Goal: Transaction & Acquisition: Obtain resource

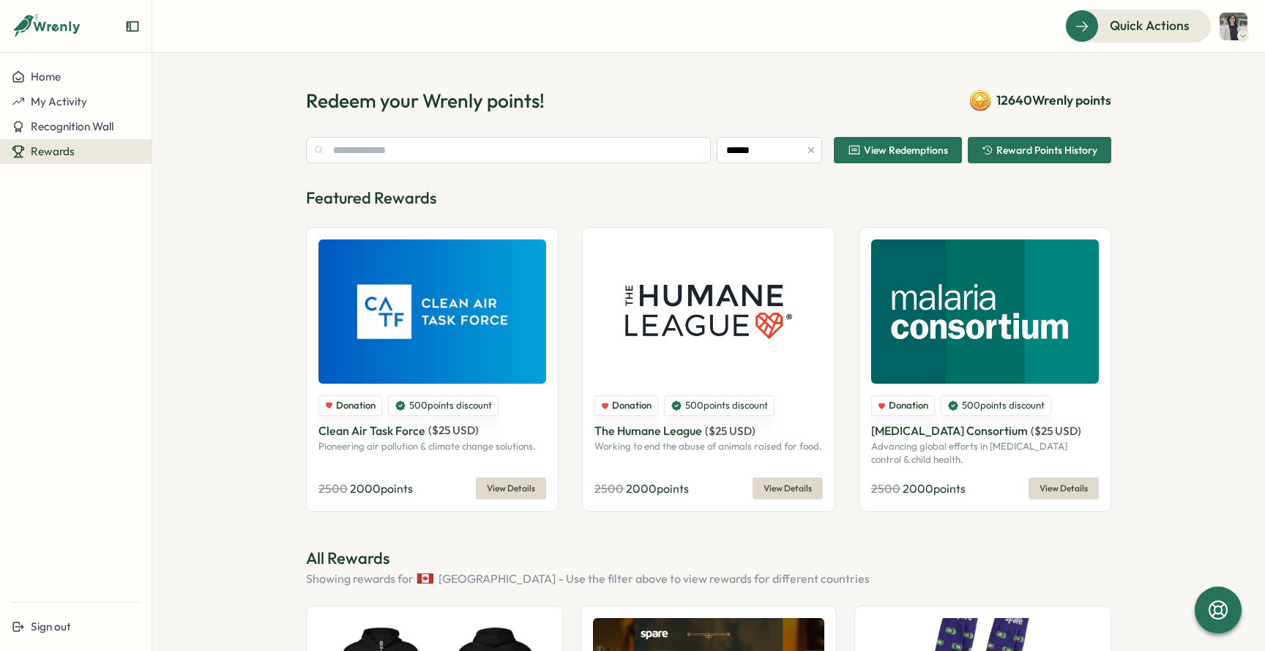
type input "******"
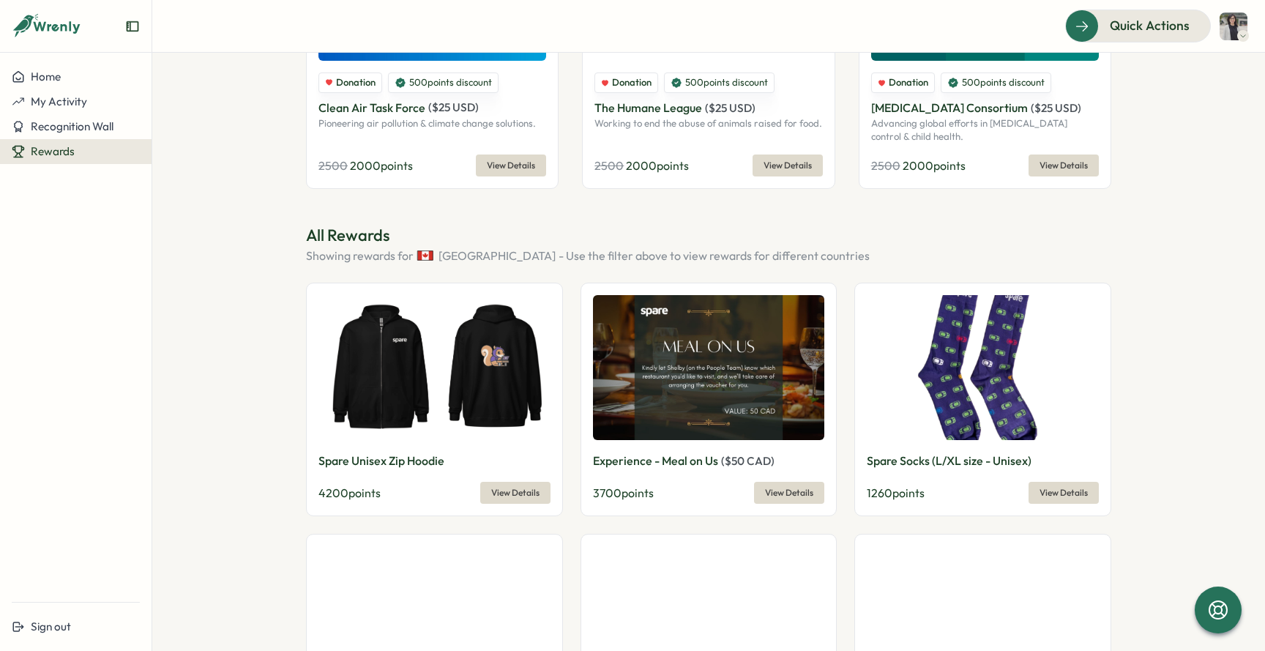
scroll to position [351, 0]
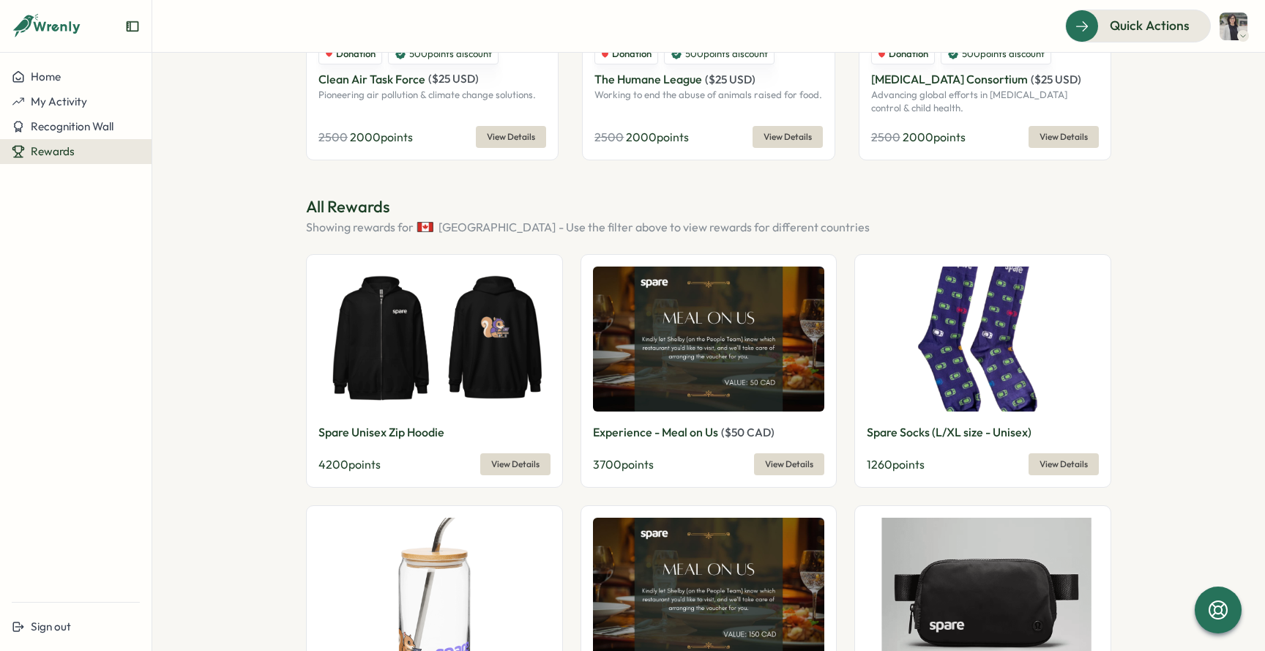
click at [499, 337] on img at bounding box center [434, 339] width 232 height 146
click at [518, 470] on span "View Details" at bounding box center [515, 464] width 48 height 20
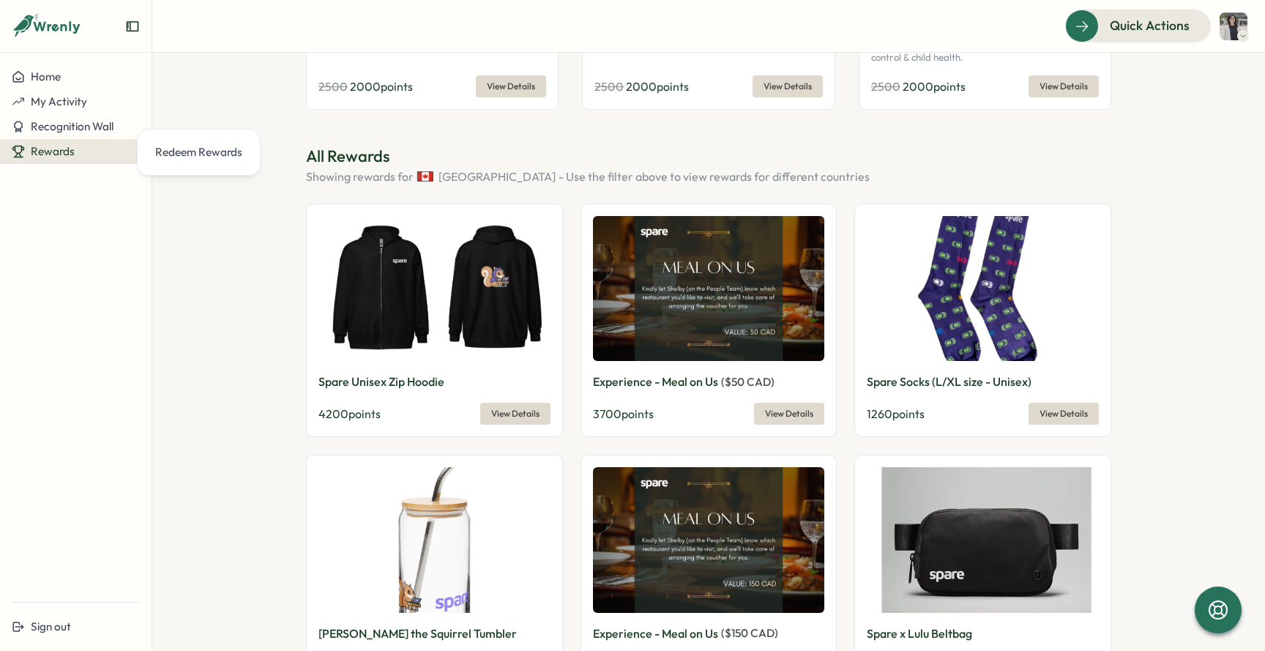
scroll to position [403, 0]
click at [406, 306] on img at bounding box center [434, 288] width 232 height 146
click at [497, 416] on span "View Details" at bounding box center [515, 413] width 48 height 20
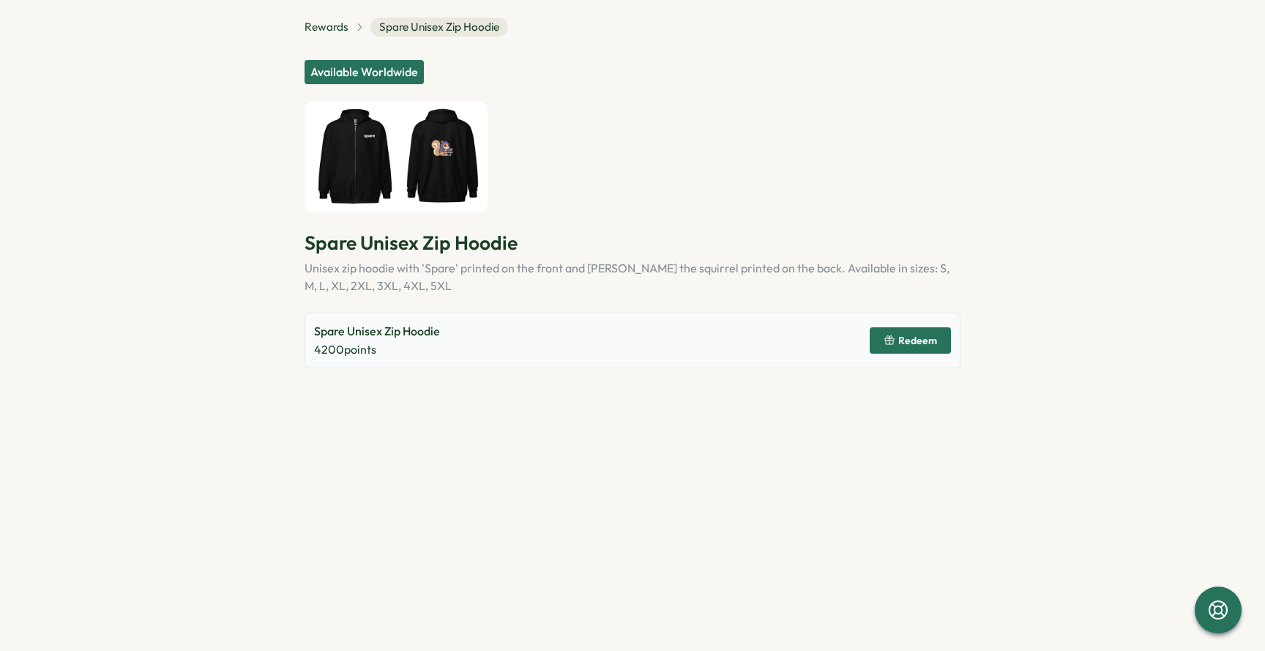
click at [355, 161] on img at bounding box center [395, 157] width 183 height 111
click at [452, 197] on img at bounding box center [395, 157] width 183 height 111
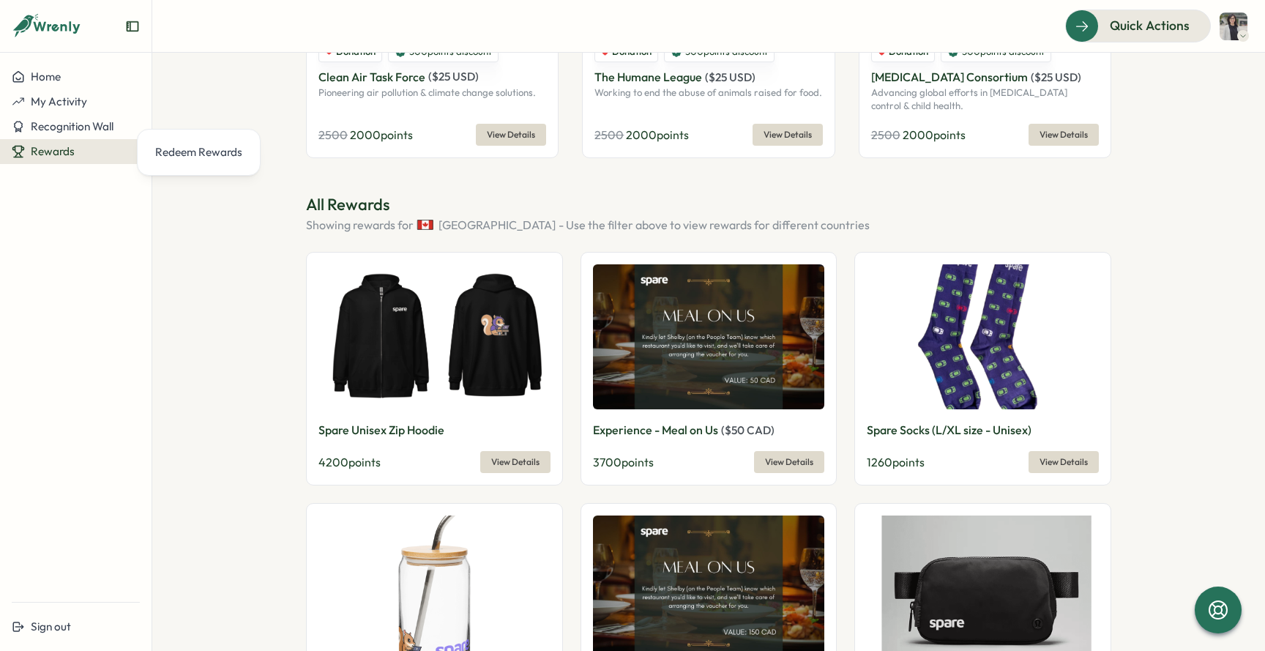
scroll to position [377, 0]
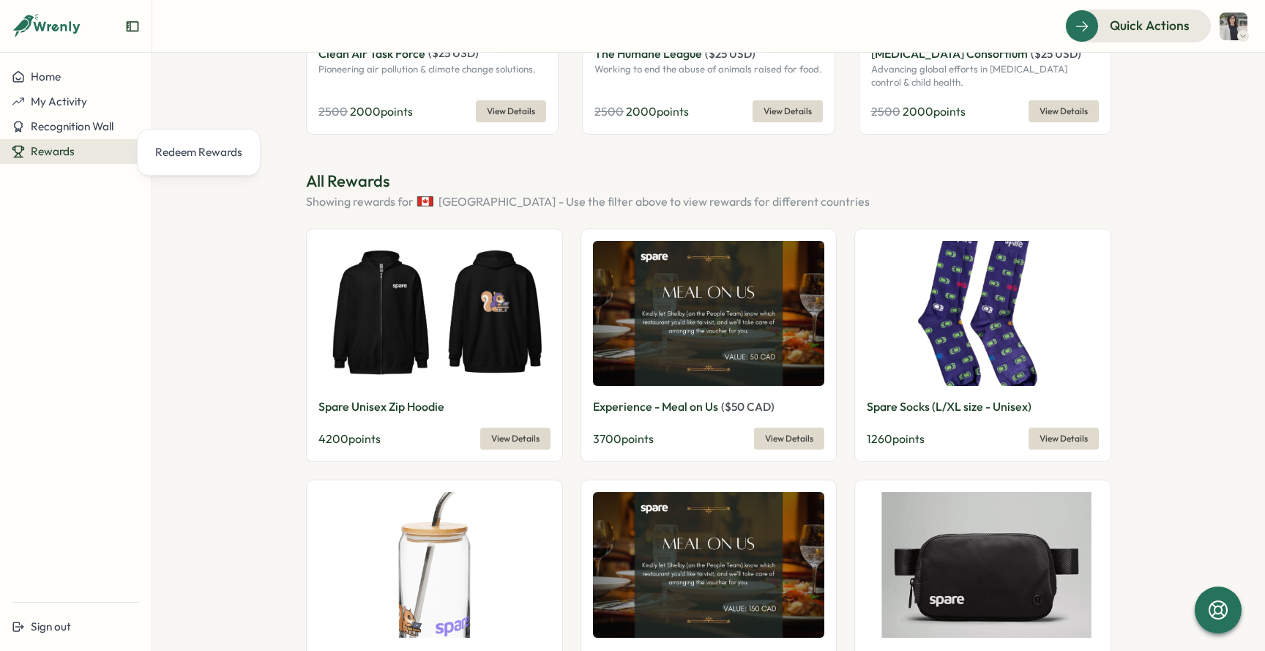
click at [491, 446] on span "View Details" at bounding box center [515, 438] width 48 height 20
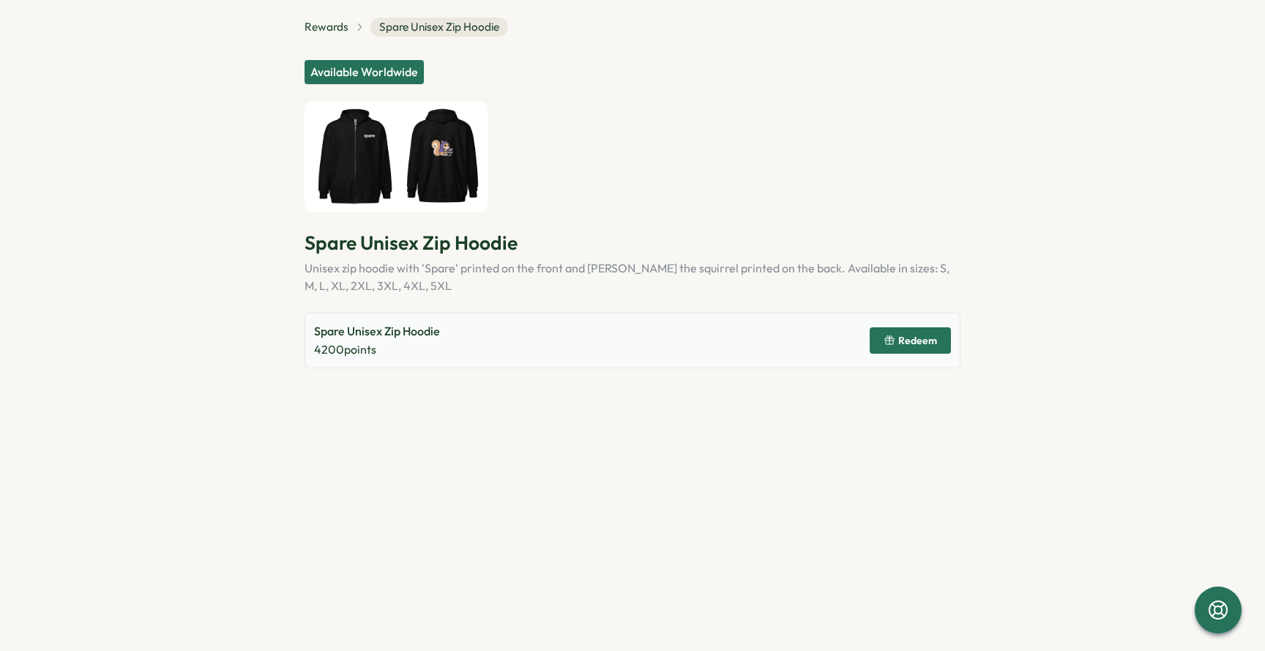
click at [231, 425] on section "Rewards Spare Unisex Zip Hoodie Available Worldwide Spare Unisex Zip Hoodie Uni…" at bounding box center [632, 325] width 1265 height 651
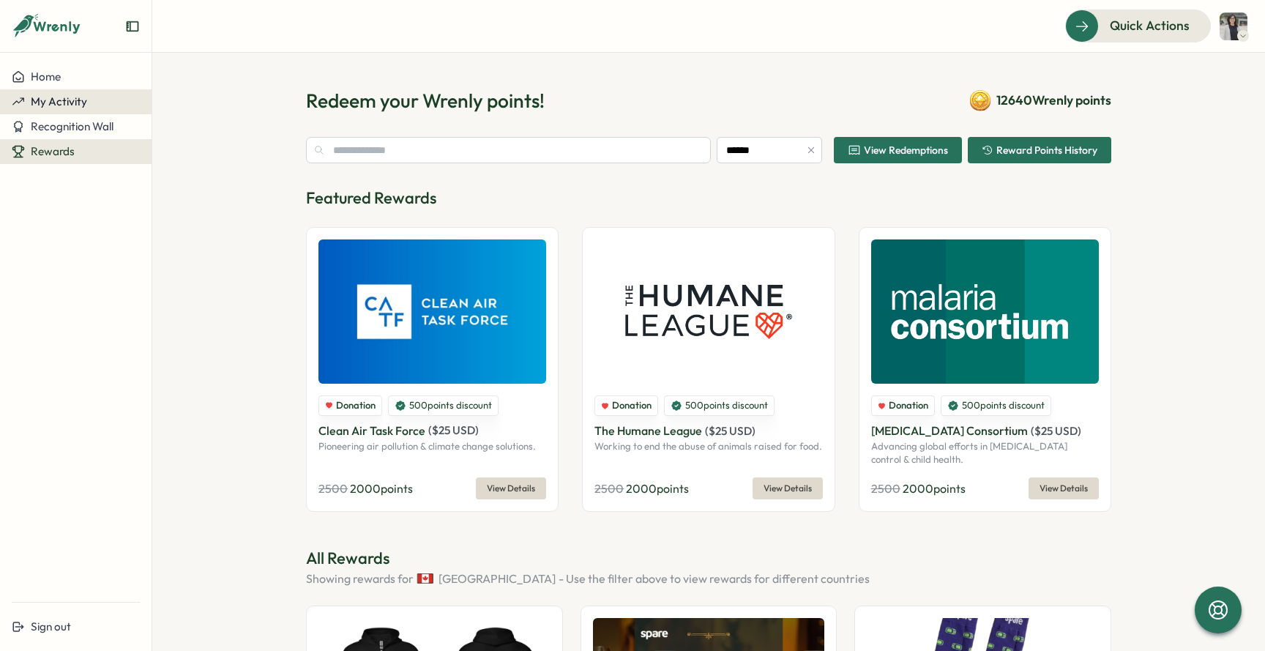
click at [77, 102] on span "My Activity" at bounding box center [59, 101] width 56 height 14
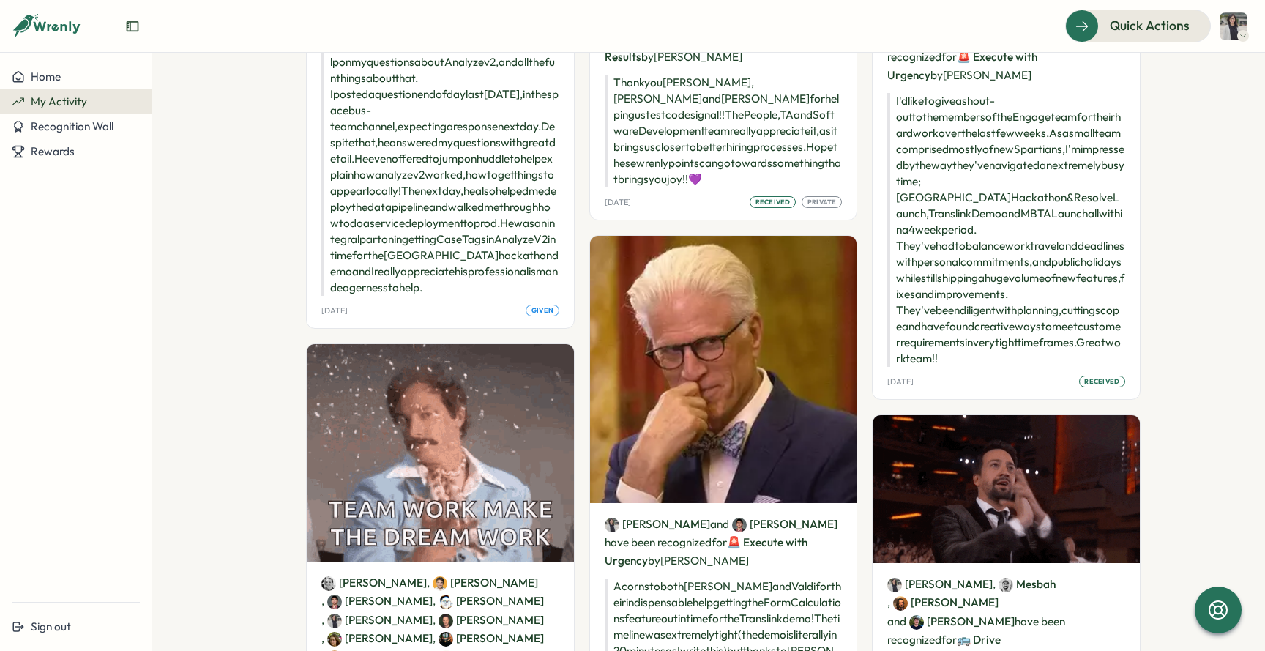
scroll to position [258, 0]
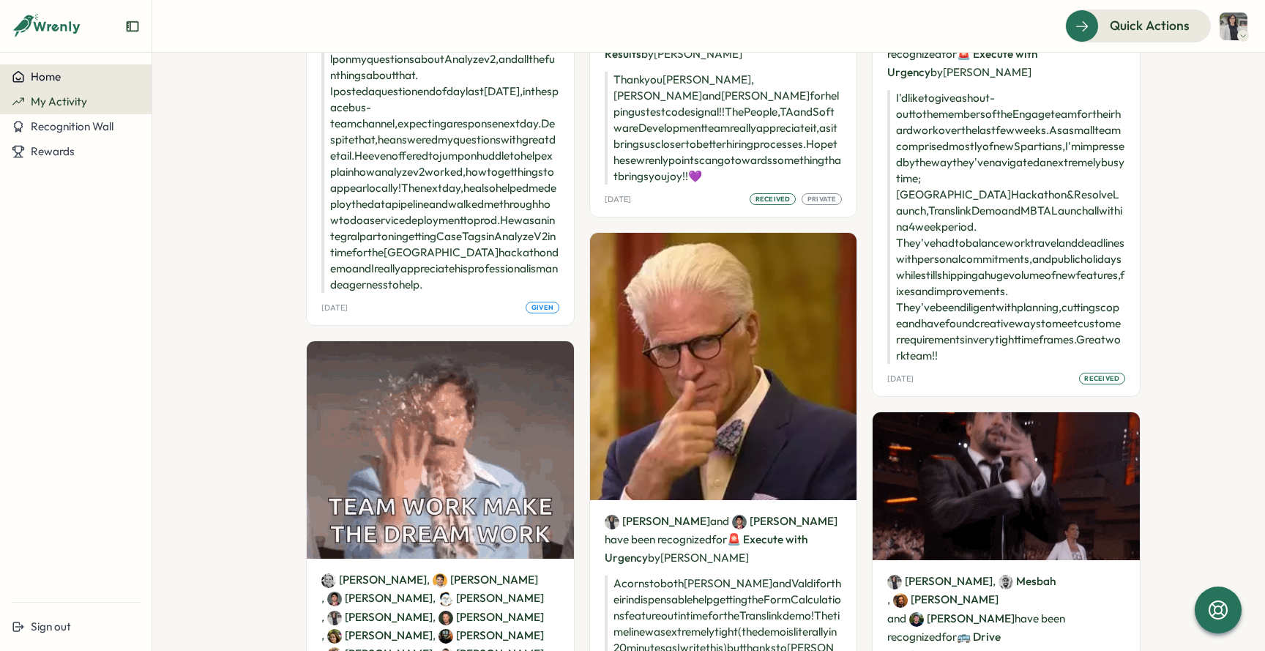
click at [75, 81] on div "Home" at bounding box center [76, 76] width 128 height 13
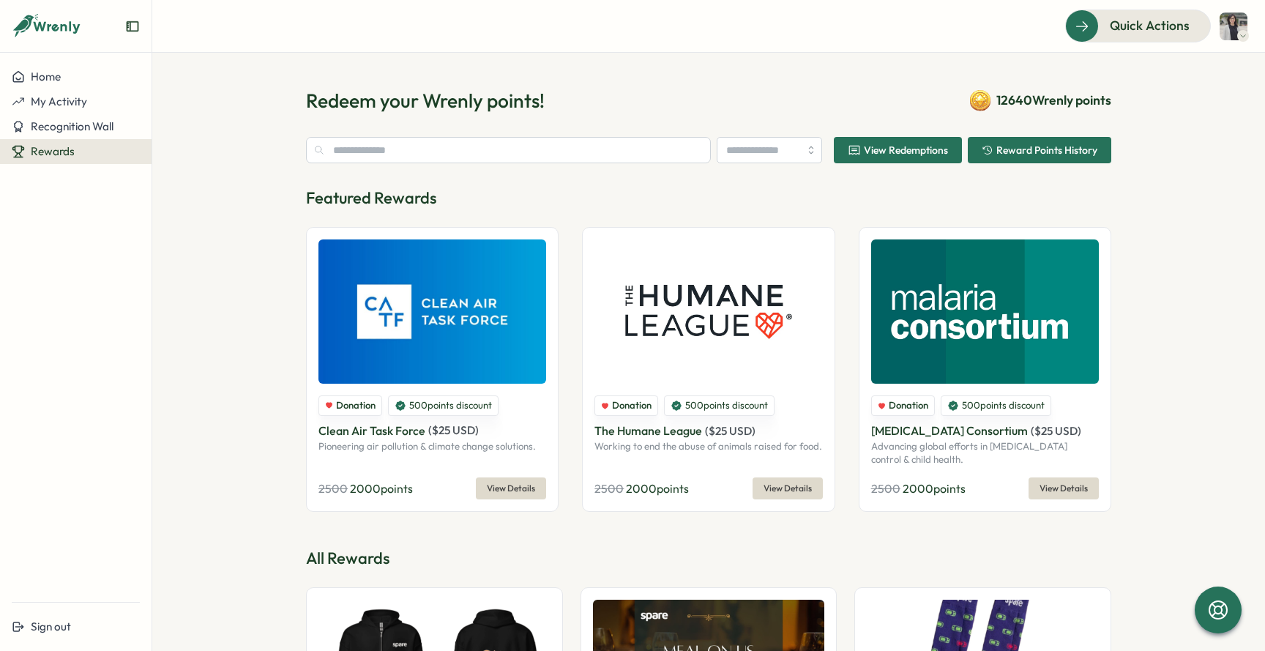
type input "******"
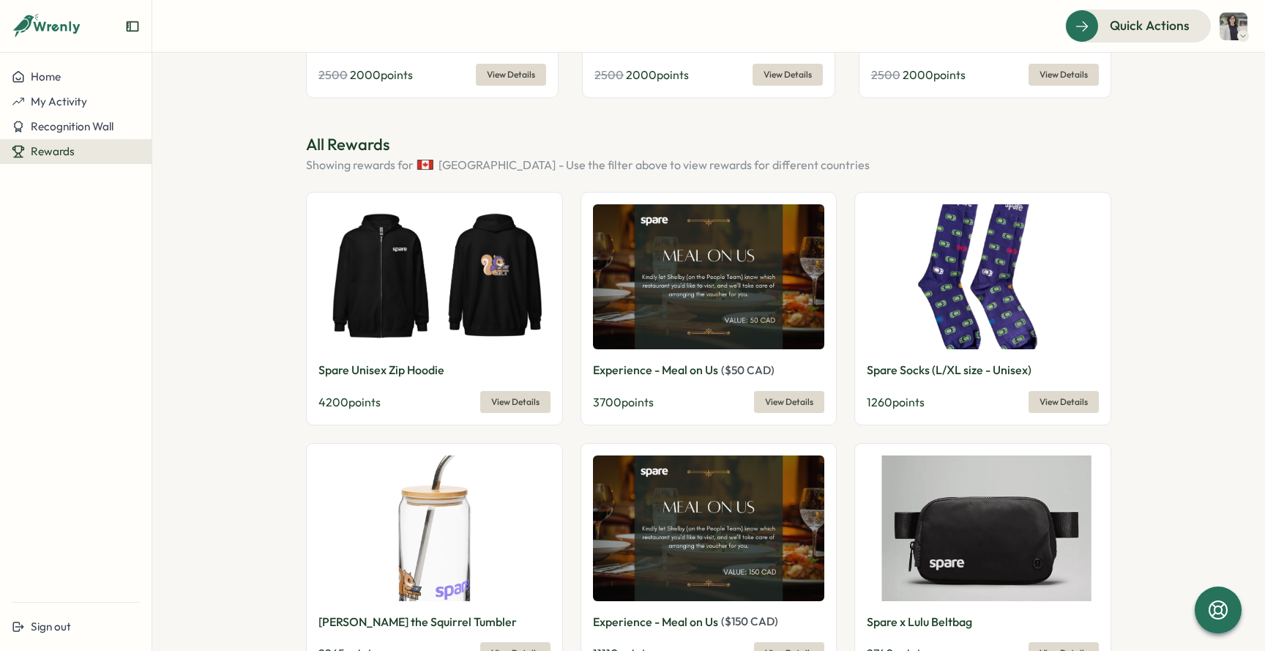
scroll to position [437, 0]
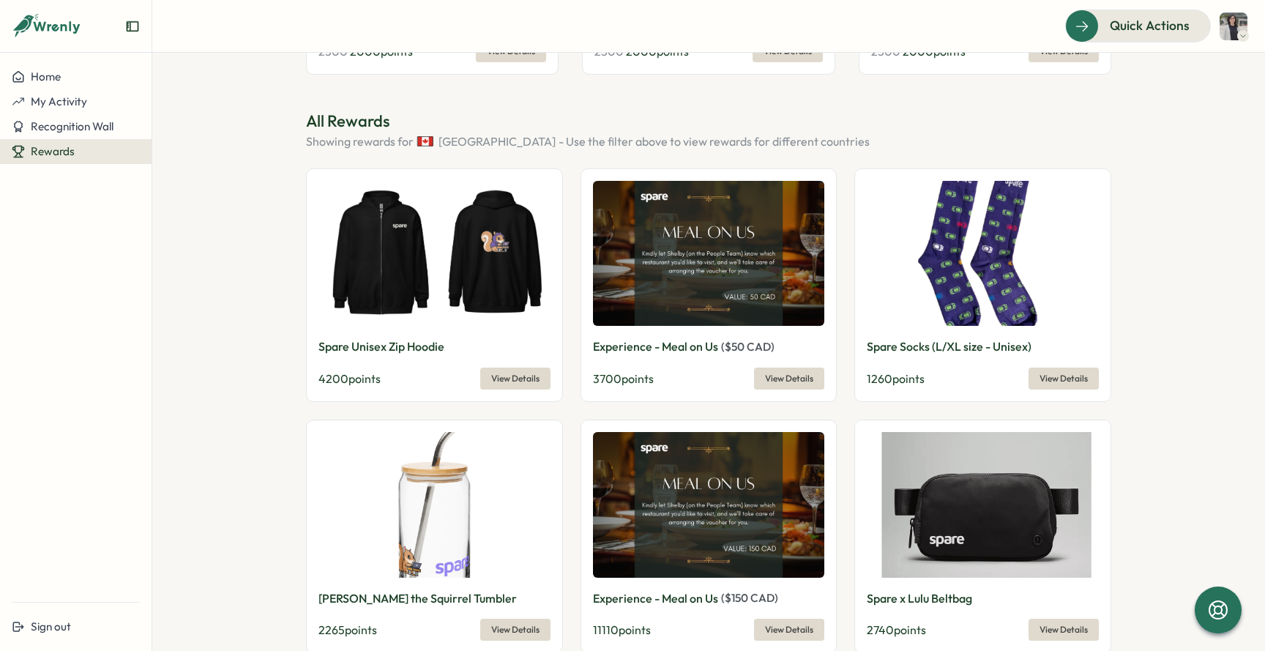
click at [527, 381] on span "View Details" at bounding box center [515, 378] width 48 height 20
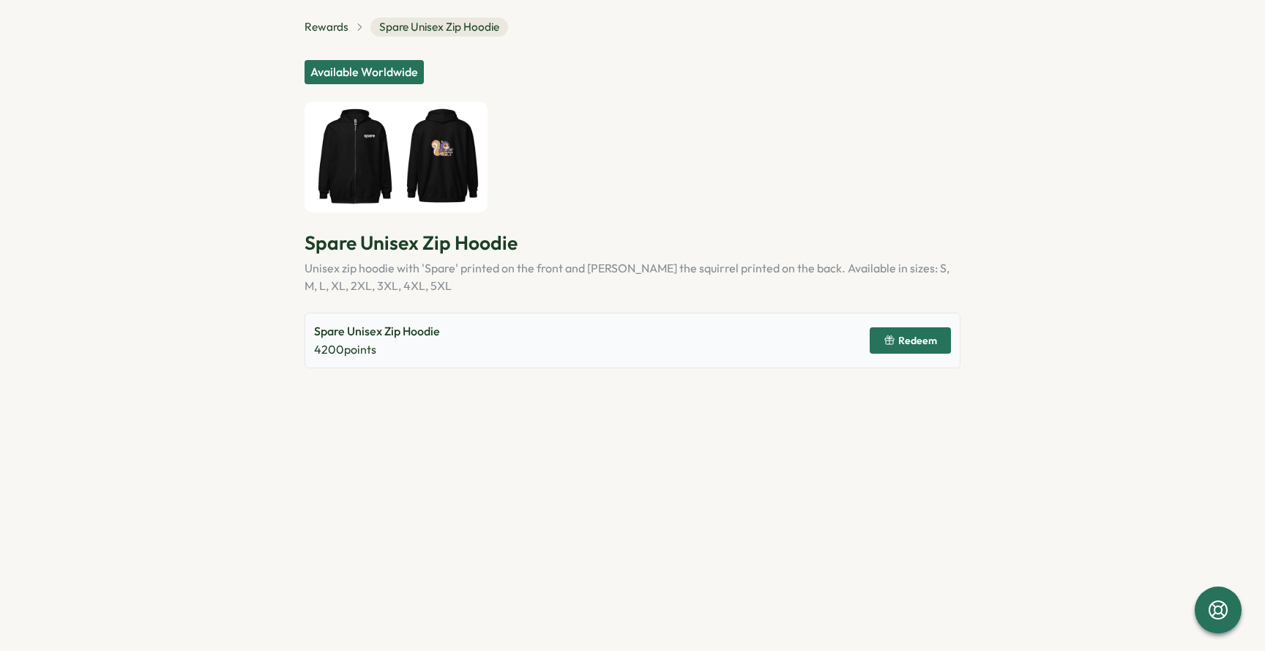
click at [435, 154] on img at bounding box center [395, 157] width 183 height 111
click at [449, 156] on img at bounding box center [395, 157] width 183 height 111
click at [321, 37] on div "Rewards Spare Unisex Zip Hoodie Available Worldwide Spare Unisex Zip Hoodie Uni…" at bounding box center [632, 193] width 656 height 351
click at [327, 20] on span "Rewards" at bounding box center [326, 27] width 44 height 16
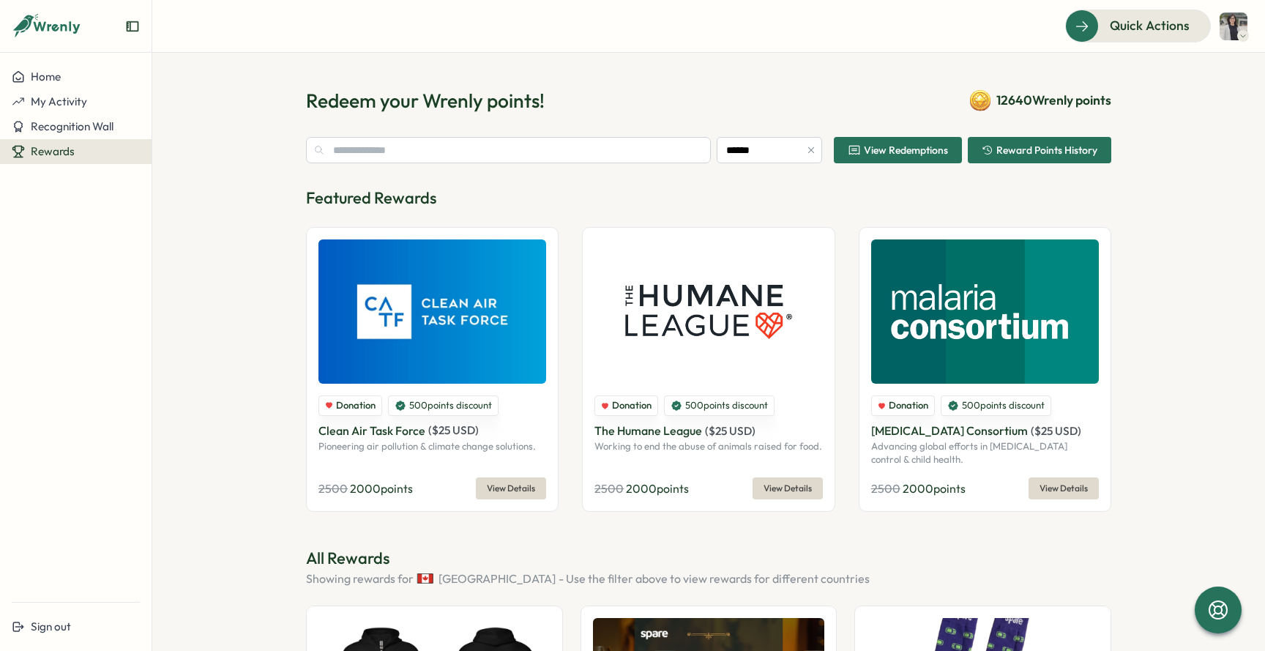
drag, startPoint x: 984, startPoint y: 100, endPoint x: 1078, endPoint y: 97, distance: 93.7
click at [1078, 97] on div "12640 Wrenly points" at bounding box center [1040, 100] width 141 height 21
click at [808, 152] on icon "button" at bounding box center [811, 150] width 10 height 10
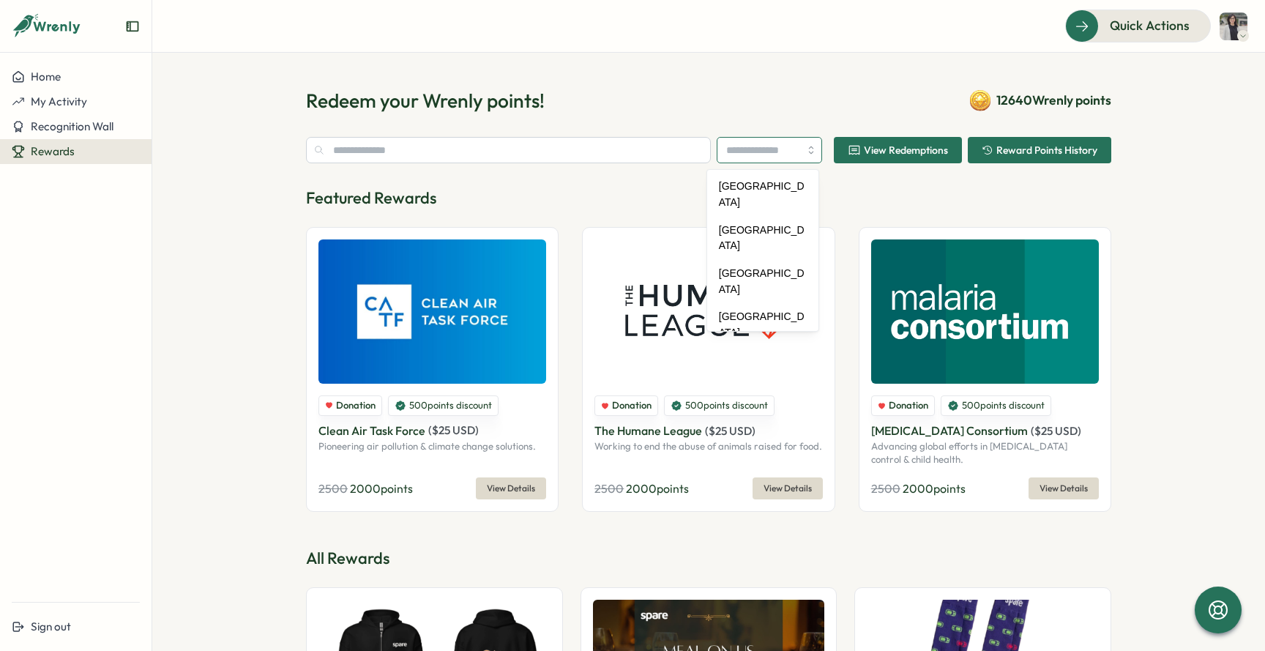
scroll to position [930, 0]
click at [484, 190] on p "Featured Rewards" at bounding box center [708, 198] width 805 height 23
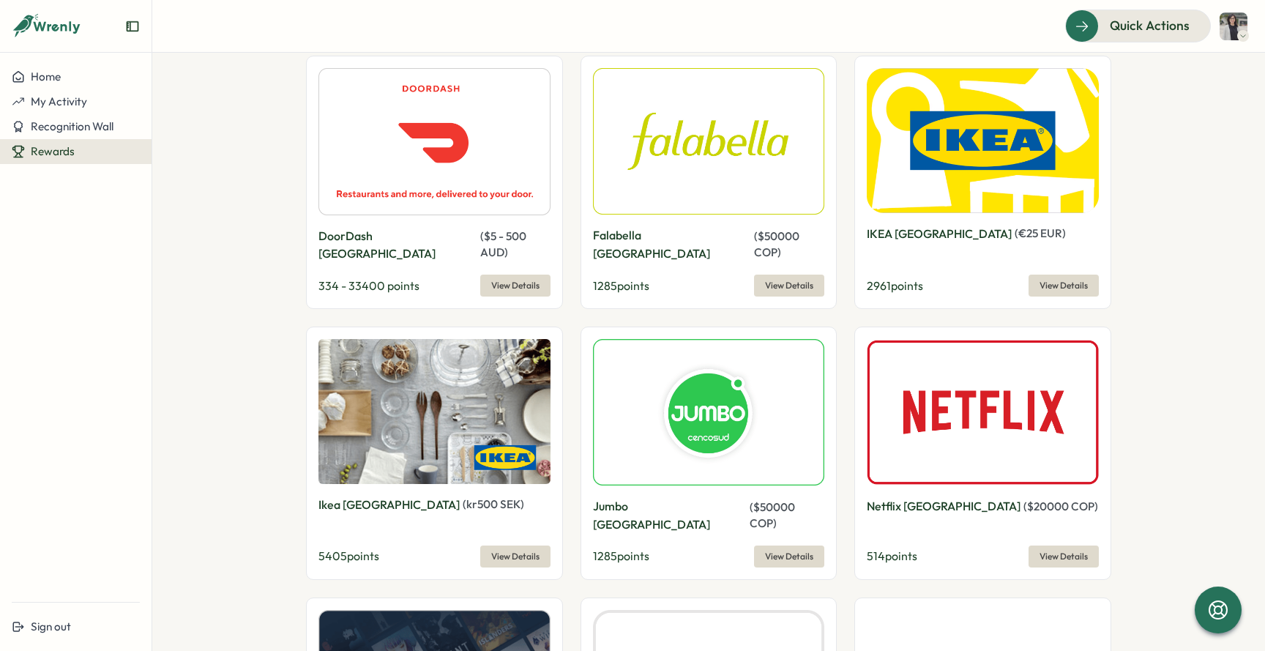
scroll to position [5549, 0]
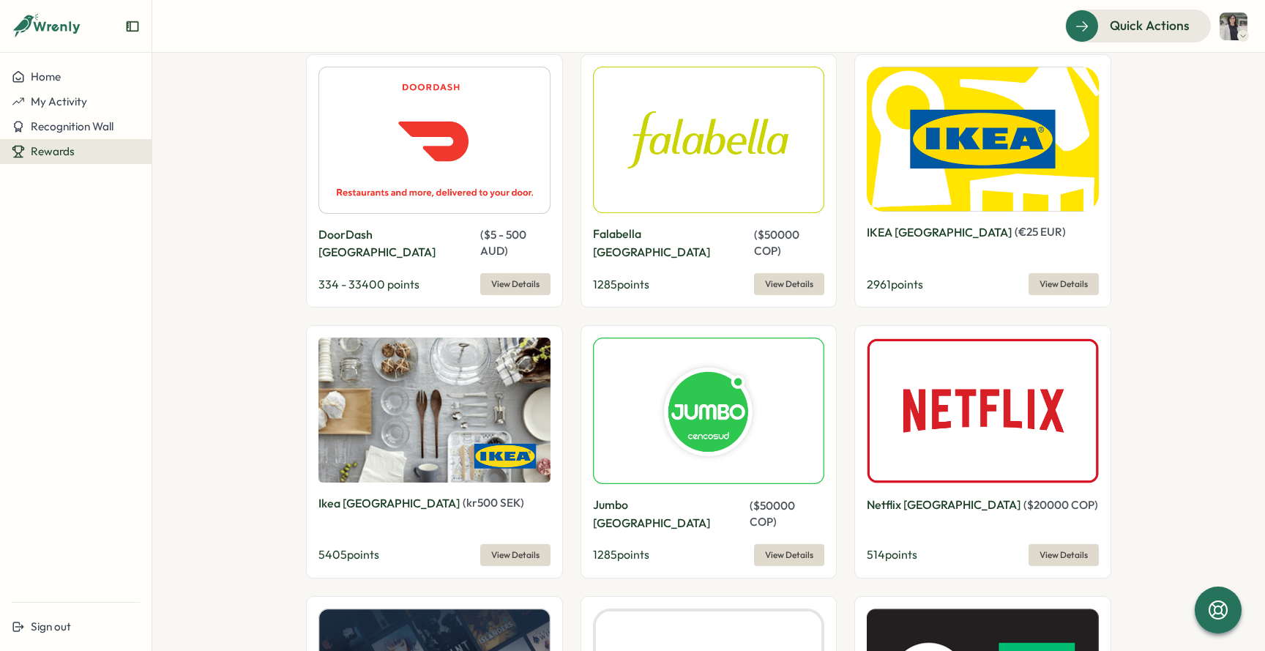
click at [288, 446] on section "Redeem your Wrenly points! 12640 Wrenly points View Redemptions Reward Points H…" at bounding box center [708, 352] width 1112 height 598
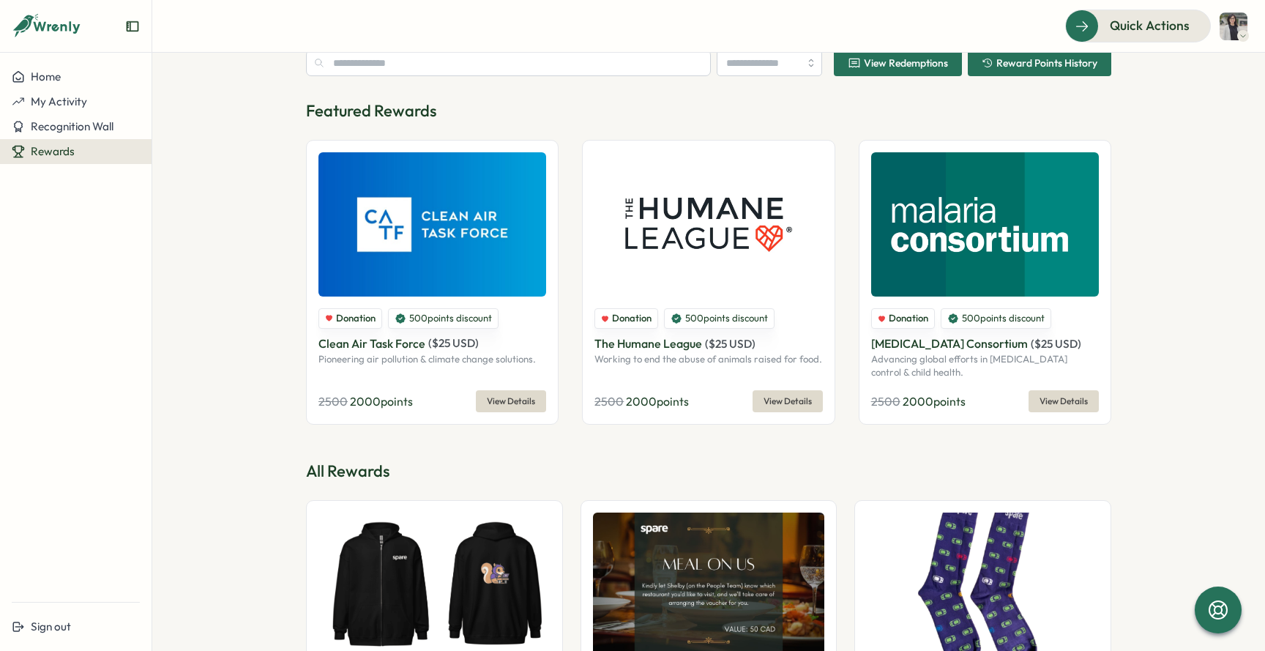
scroll to position [0, 0]
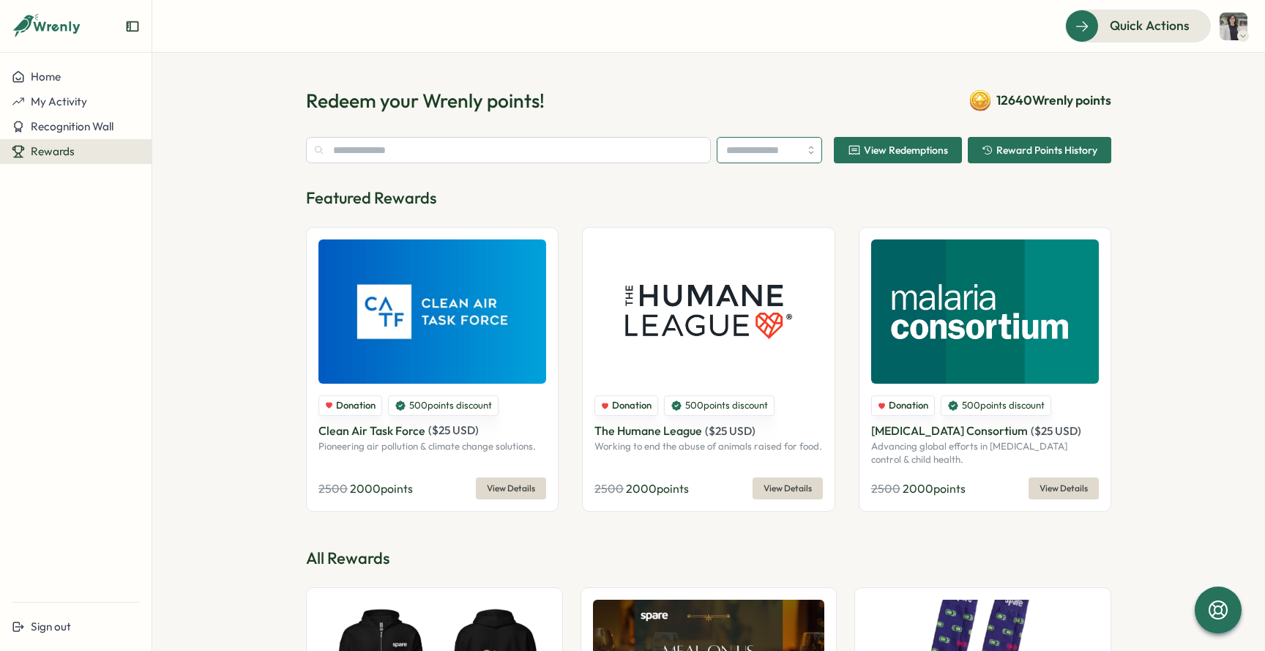
click at [805, 154] on input "search" at bounding box center [769, 150] width 105 height 26
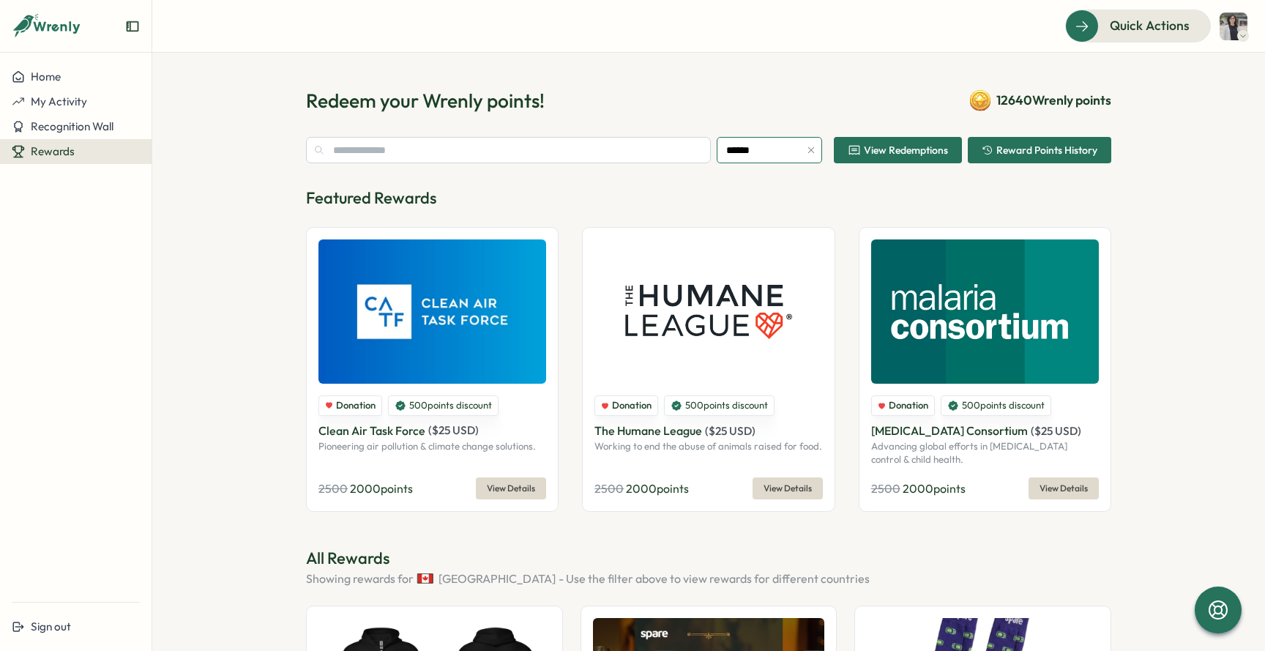
type input "******"
click at [793, 187] on p "Featured Rewards" at bounding box center [708, 198] width 805 height 23
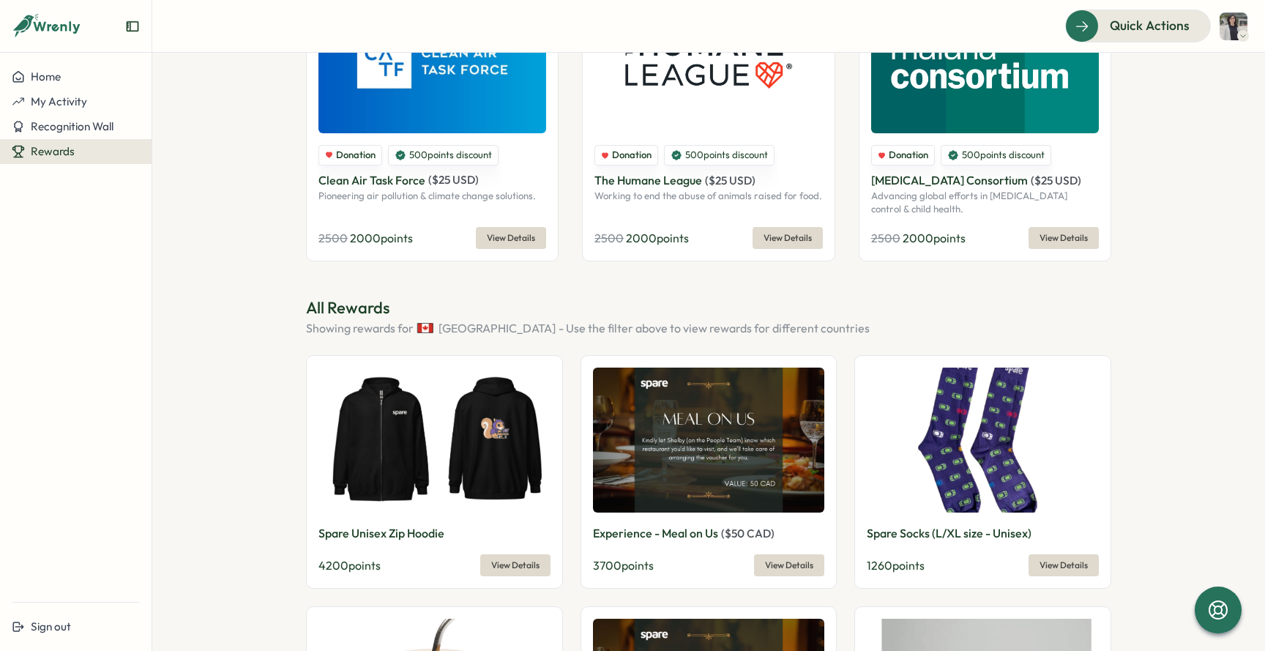
scroll to position [250, 0]
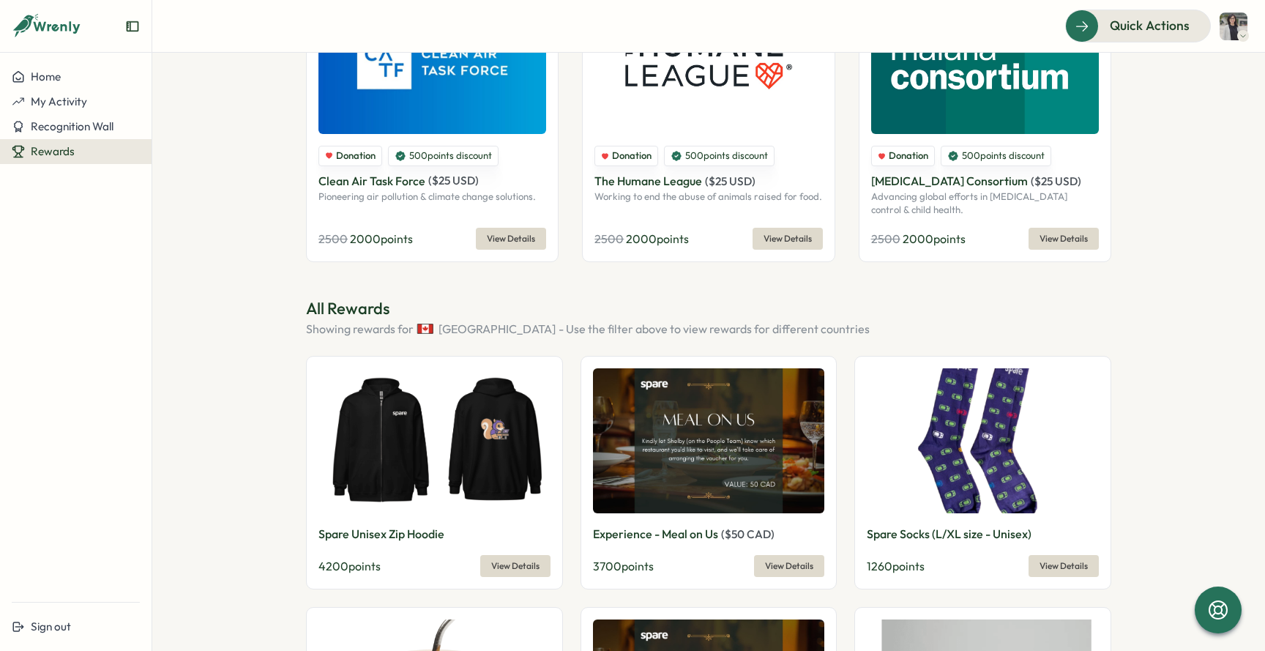
click at [1154, 389] on section "Redeem your Wrenly points! 12640 Wrenly points ****** View Redemptions Reward P…" at bounding box center [708, 352] width 1112 height 598
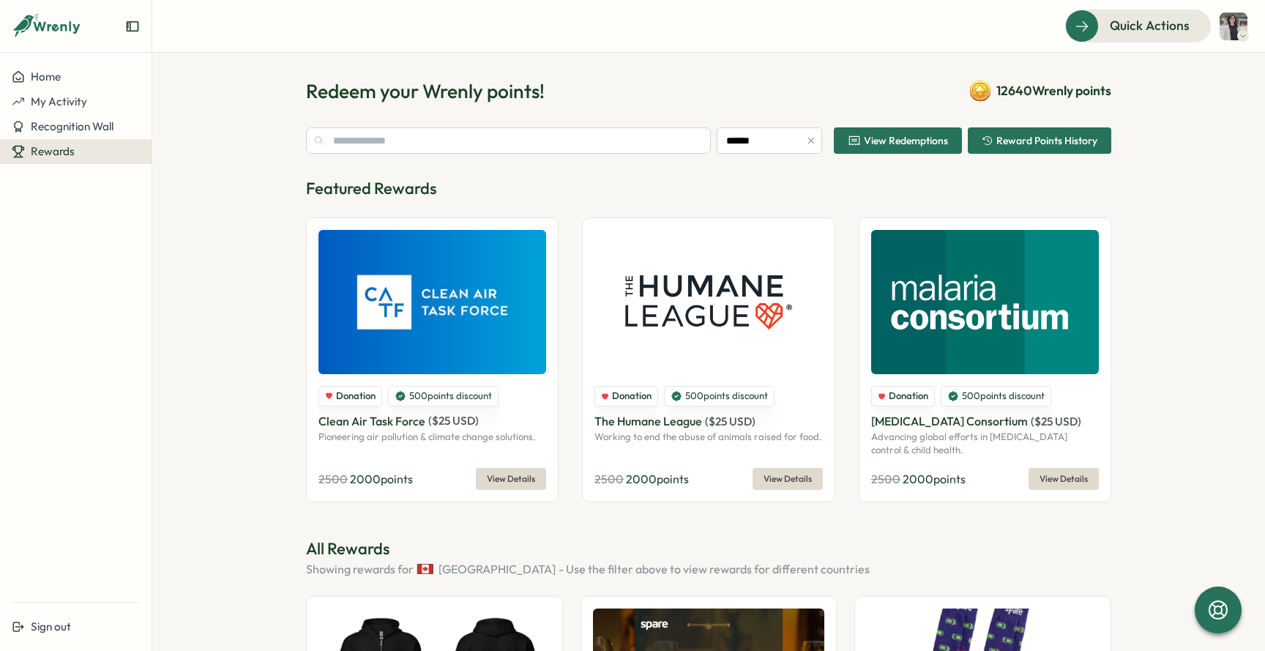
scroll to position [0, 0]
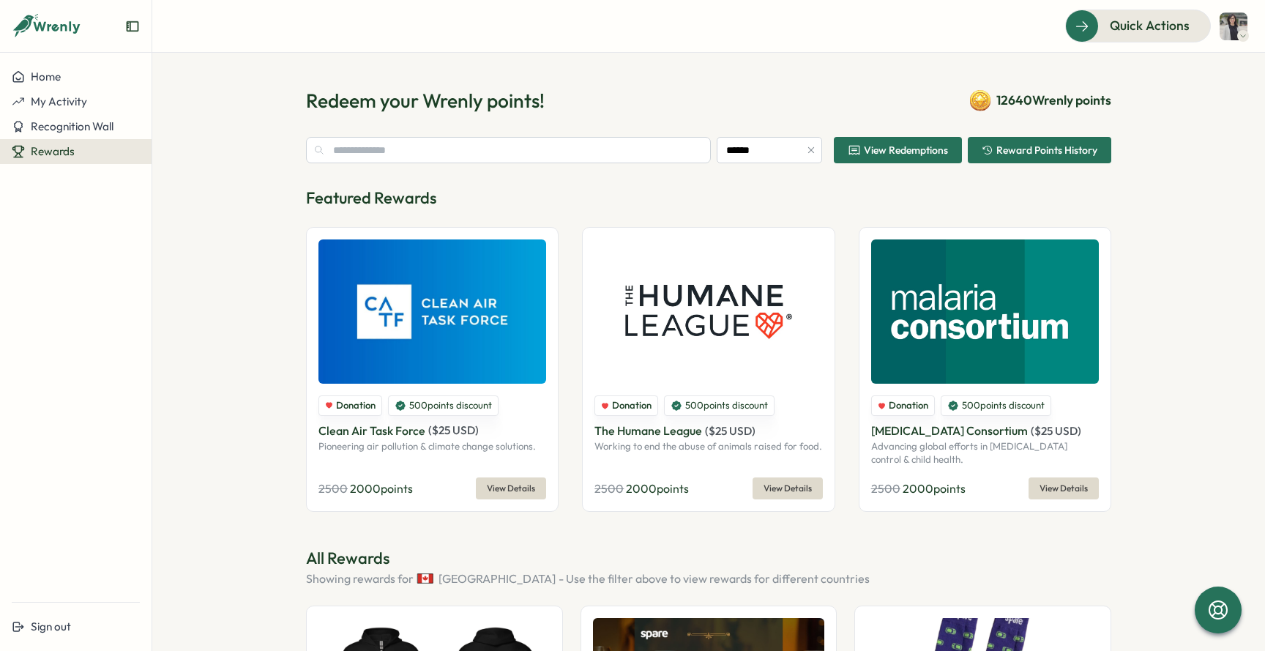
click at [1205, 171] on section "Redeem your Wrenly points! 12640 Wrenly points ****** View Redemptions Reward P…" at bounding box center [708, 352] width 1112 height 598
click at [1188, 118] on section "Redeem your Wrenly points! 12640 Wrenly points ****** View Redemptions Reward P…" at bounding box center [708, 352] width 1112 height 598
